Goal: Navigation & Orientation: Find specific page/section

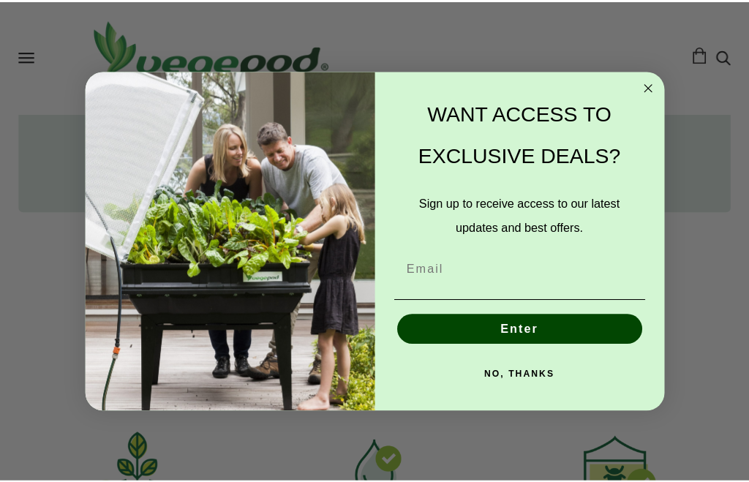
scroll to position [1141, 0]
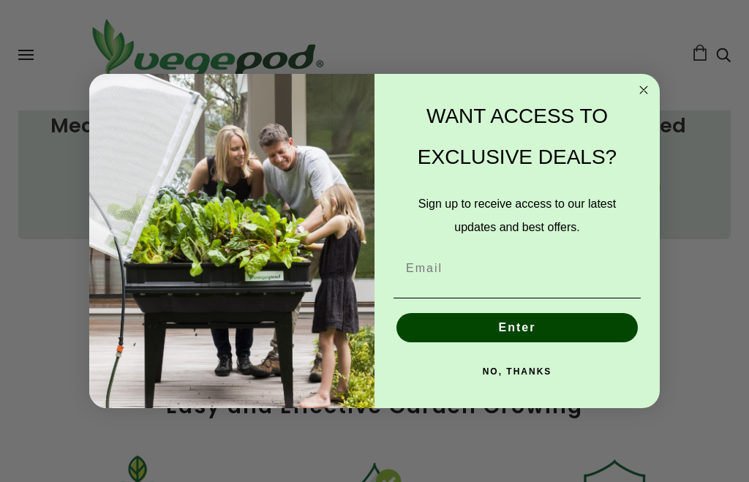
click at [645, 94] on circle "Close dialog" at bounding box center [643, 90] width 17 height 17
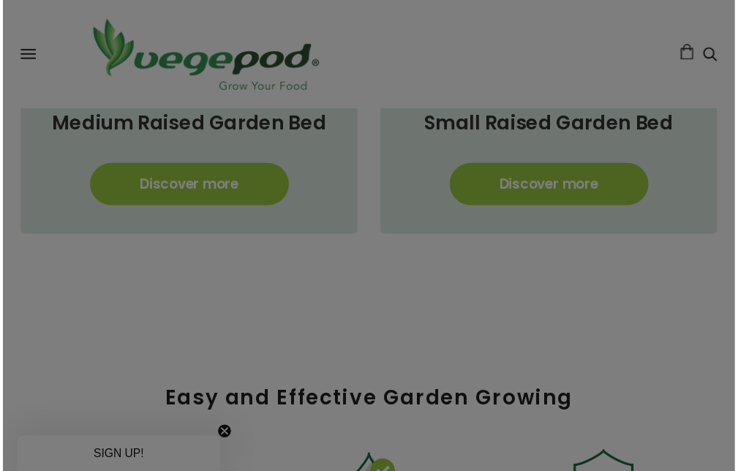
scroll to position [1170, 0]
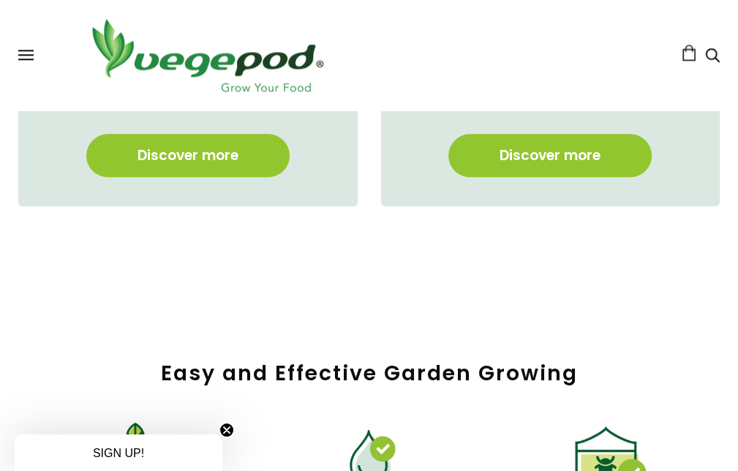
click at [18, 56] on button at bounding box center [25, 55] width 15 height 11
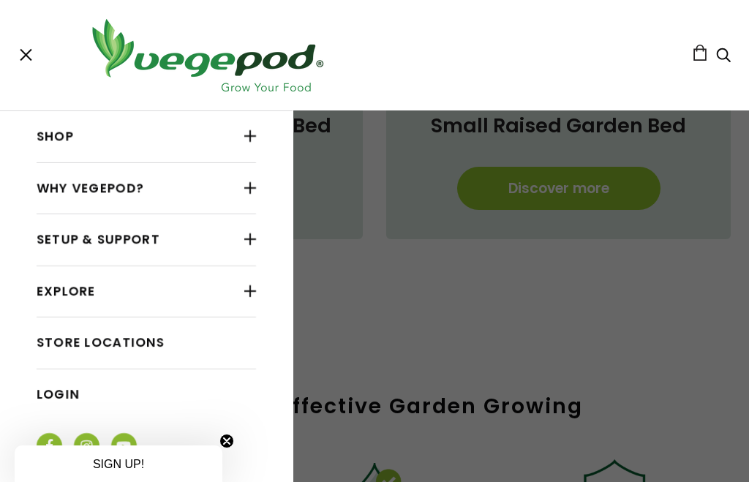
scroll to position [0, 233]
click at [244, 137] on div at bounding box center [250, 135] width 12 height 19
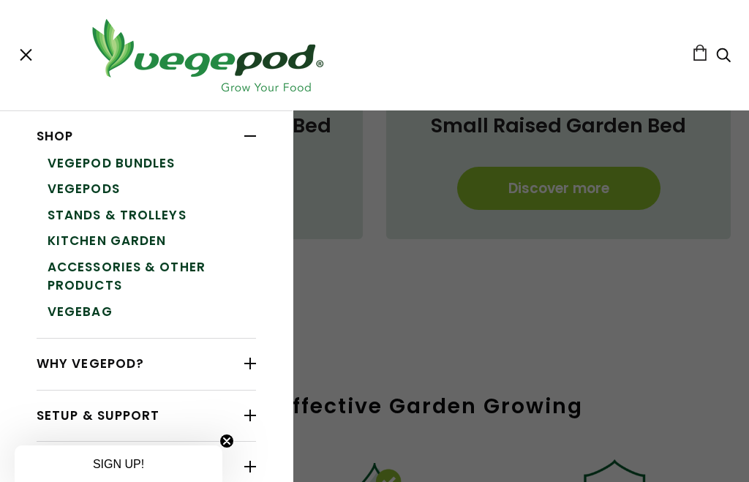
click at [104, 186] on link "Vegepods" at bounding box center [152, 189] width 208 height 26
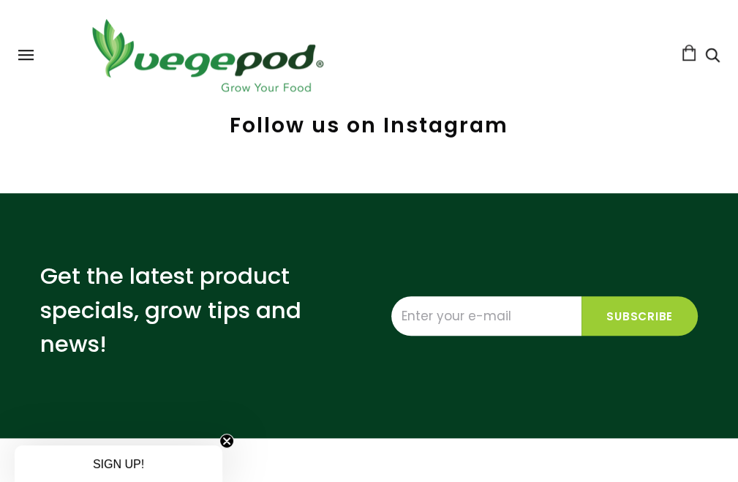
scroll to position [877, 0]
